Goal: Transaction & Acquisition: Purchase product/service

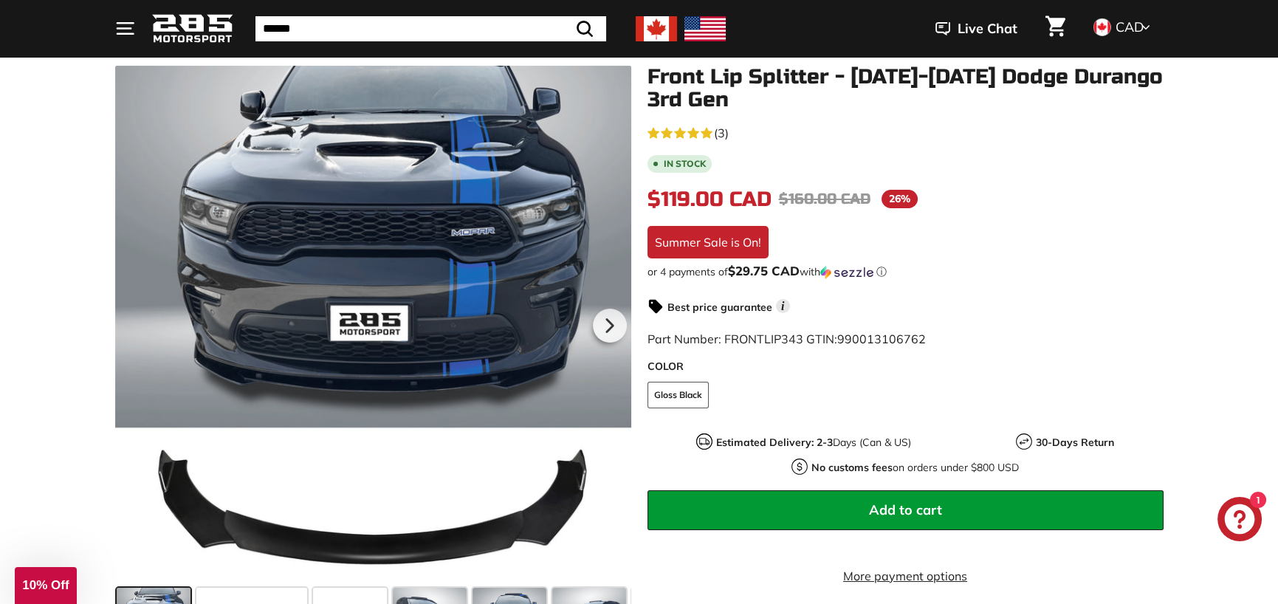
scroll to position [222, 0]
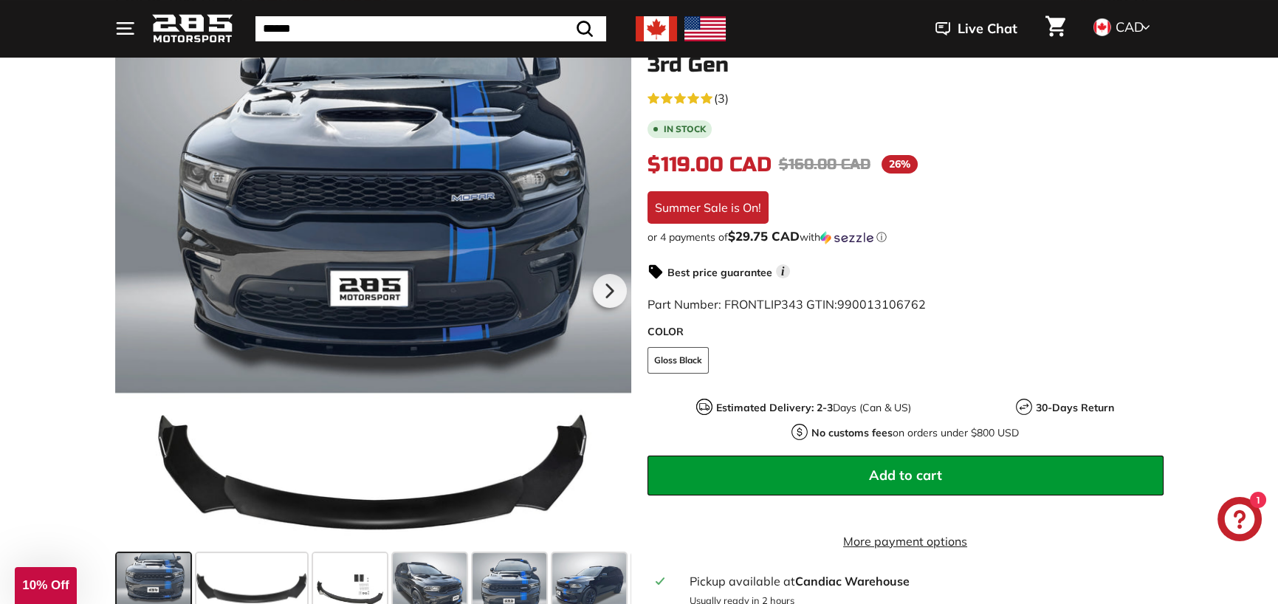
click at [889, 470] on span "Add to cart" at bounding box center [905, 475] width 73 height 17
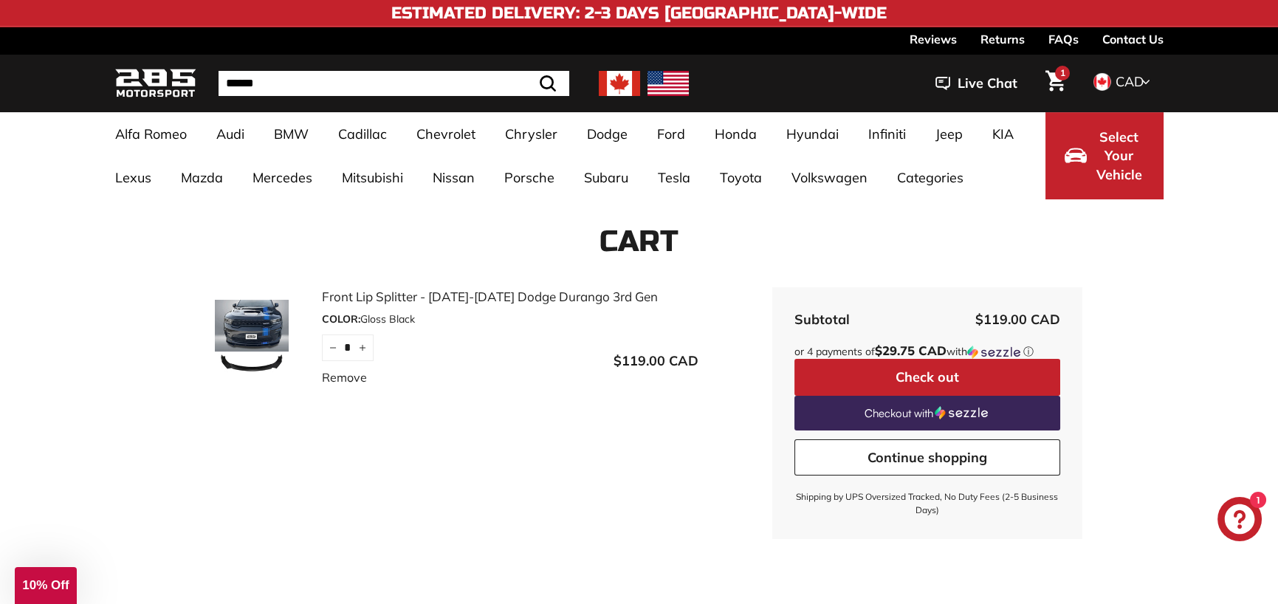
click at [879, 382] on button "Check out" at bounding box center [927, 377] width 266 height 37
